Goal: Information Seeking & Learning: Learn about a topic

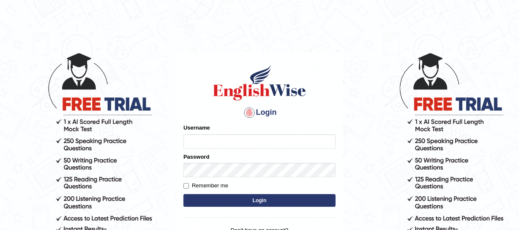
type input "Gasham"
click at [237, 200] on button "Login" at bounding box center [259, 200] width 152 height 13
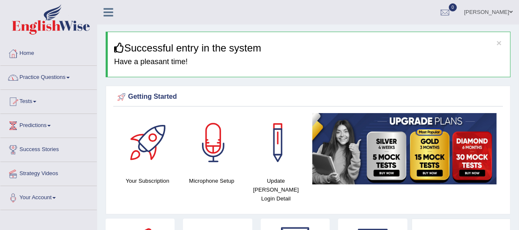
click at [31, 79] on link "Practice Questions" at bounding box center [48, 76] width 96 height 21
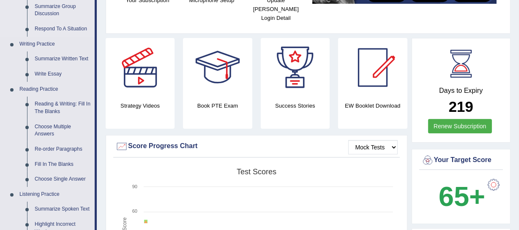
scroll to position [181, 0]
click at [62, 149] on link "Re-order Paragraphs" at bounding box center [63, 148] width 64 height 15
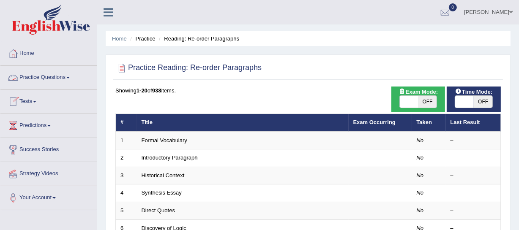
click at [61, 81] on link "Practice Questions" at bounding box center [48, 76] width 96 height 21
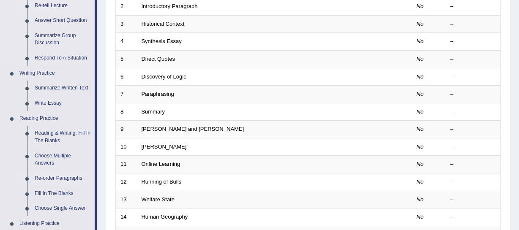
scroll to position [152, 0]
click at [49, 193] on link "Fill In The Blanks" at bounding box center [63, 193] width 64 height 15
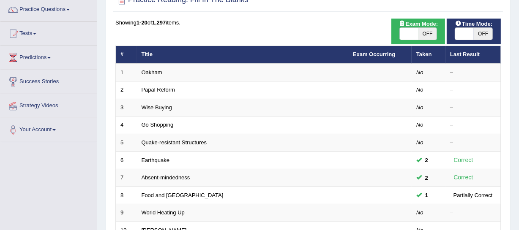
scroll to position [67, 0]
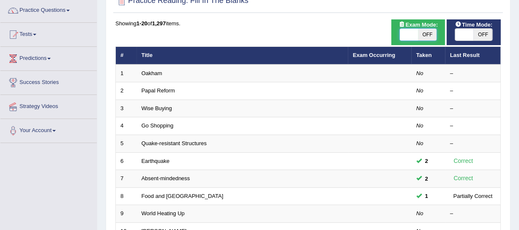
click at [412, 31] on span at bounding box center [409, 35] width 19 height 12
checkbox input "true"
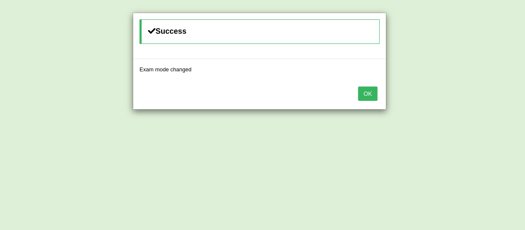
click at [363, 90] on button "OK" at bounding box center [367, 94] width 19 height 14
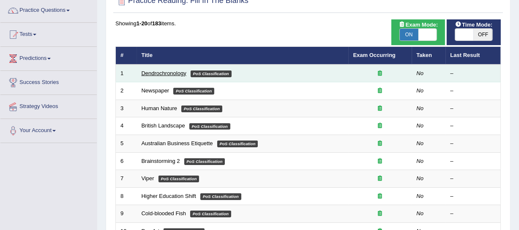
click at [170, 74] on link "Dendrochronology" at bounding box center [163, 73] width 45 height 6
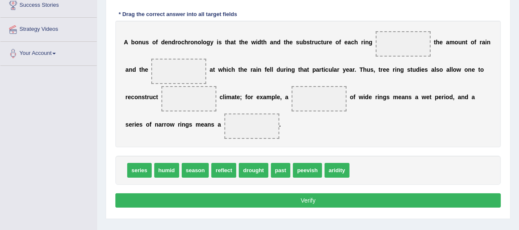
scroll to position [145, 0]
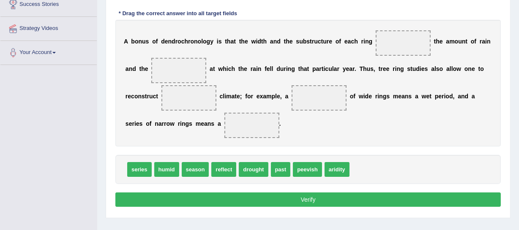
click at [217, 163] on span "reflect" at bounding box center [223, 169] width 25 height 15
drag, startPoint x: 228, startPoint y: 171, endPoint x: 170, endPoint y: 65, distance: 120.8
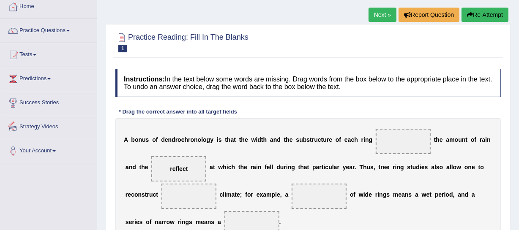
scroll to position [0, 0]
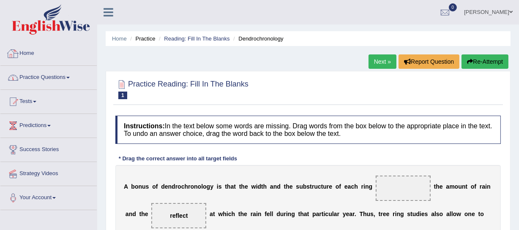
click at [33, 54] on link "Home" at bounding box center [48, 52] width 96 height 21
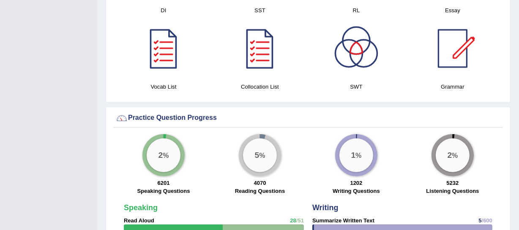
scroll to position [517, 0]
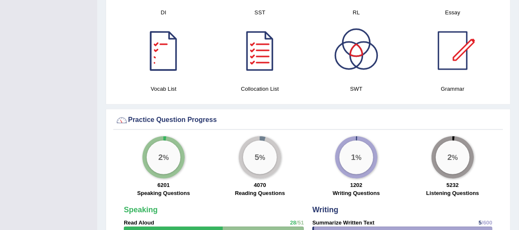
click at [156, 34] on div at bounding box center [163, 50] width 59 height 59
